Goal: Navigation & Orientation: Find specific page/section

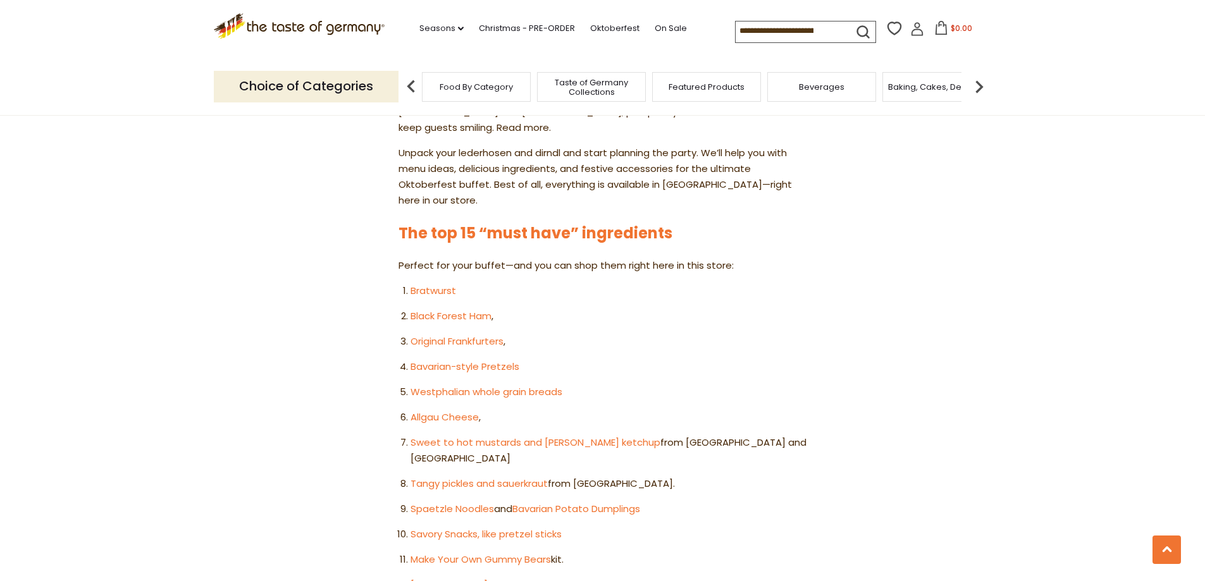
scroll to position [632, 0]
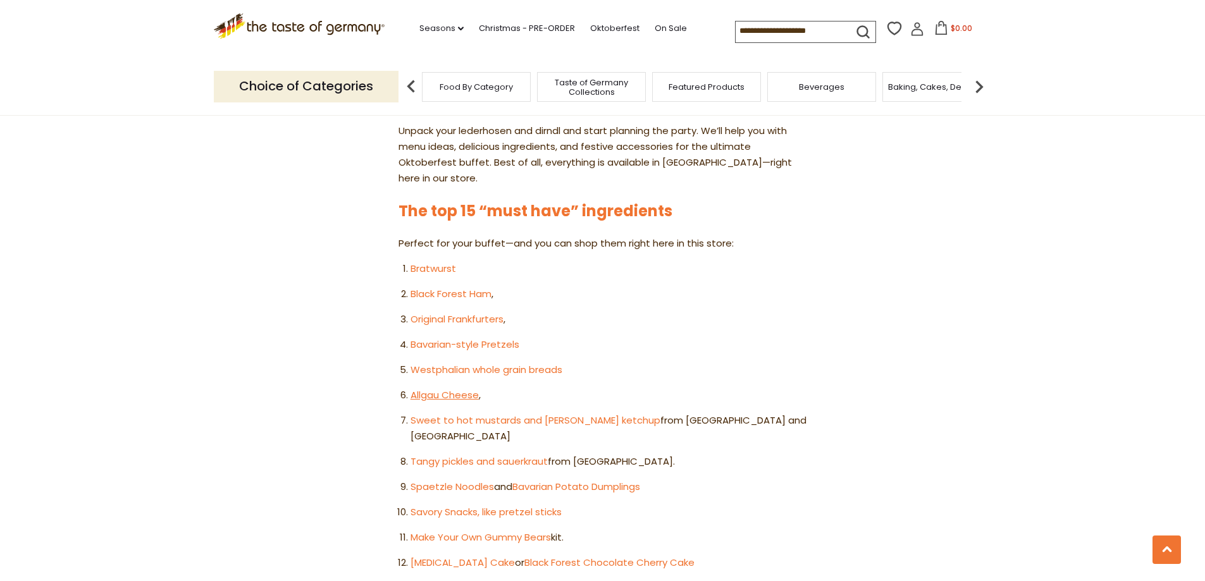
click at [458, 388] on link "Allgau Cheese" at bounding box center [444, 394] width 68 height 13
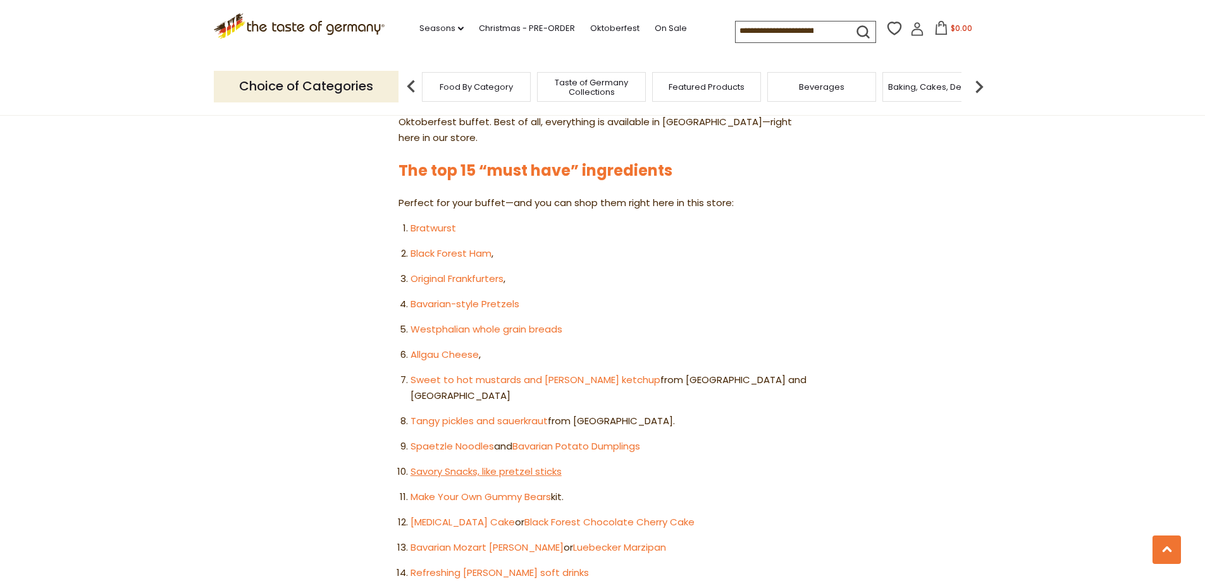
scroll to position [696, 0]
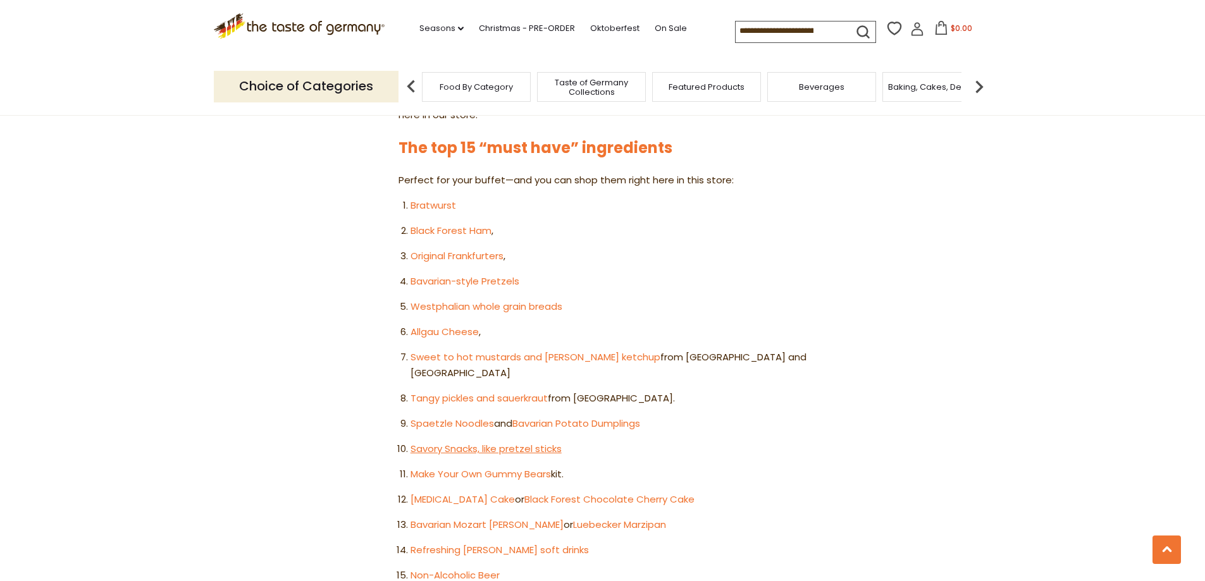
click at [502, 442] on link "Savory Snacks, like pretzel sticks" at bounding box center [485, 448] width 151 height 13
